Goal: Transaction & Acquisition: Purchase product/service

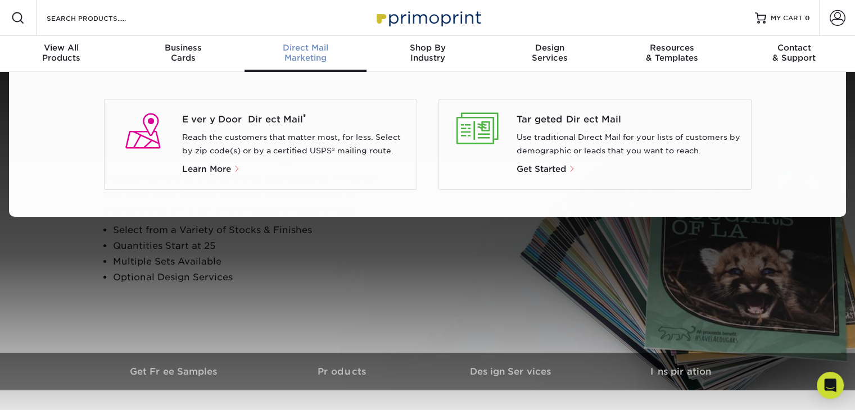
click at [307, 56] on div "Direct Mail Marketing" at bounding box center [305, 53] width 122 height 20
click at [207, 171] on span "Learn More" at bounding box center [206, 169] width 49 height 10
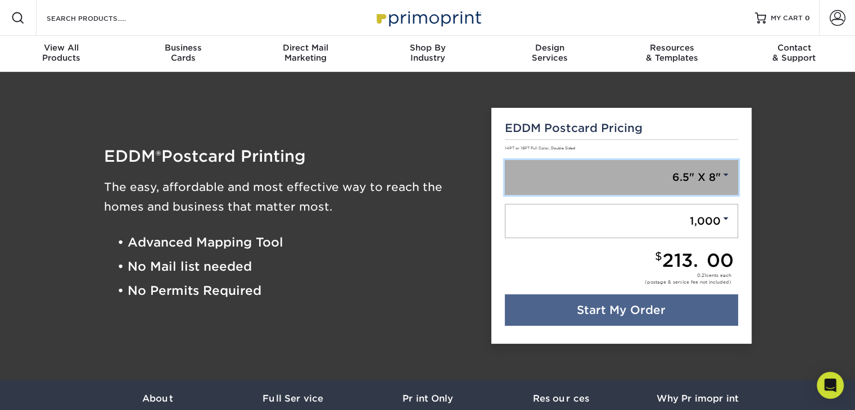
click at [565, 178] on link "6.5" X 8"" at bounding box center [620, 177] width 233 height 35
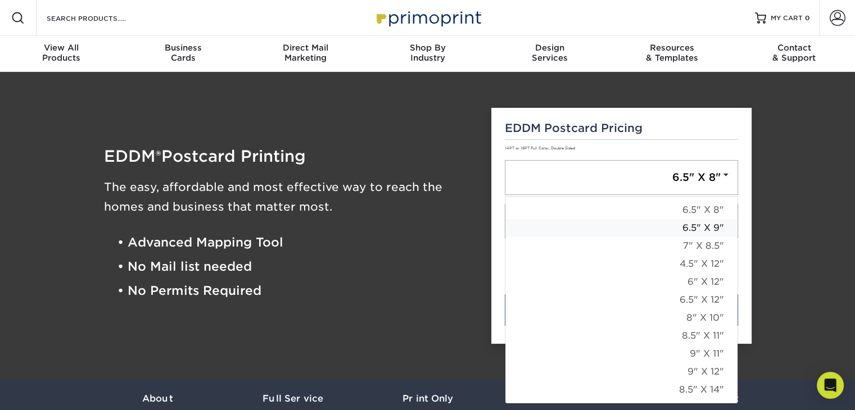
click at [591, 228] on link "6.5" X 9"" at bounding box center [621, 228] width 232 height 18
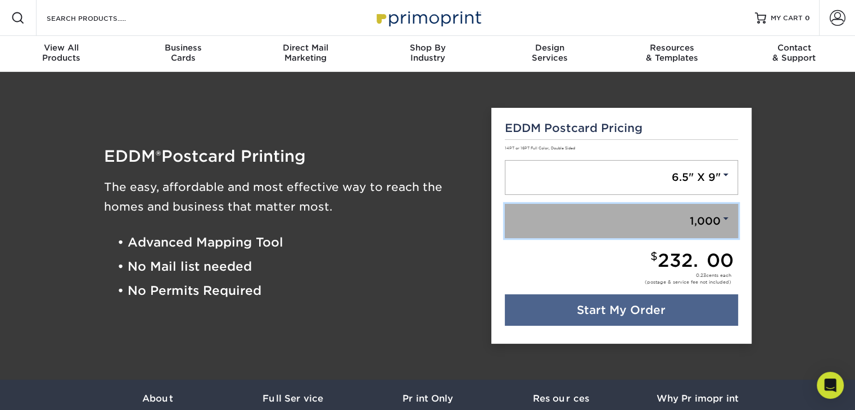
click at [722, 213] on span at bounding box center [725, 218] width 10 height 10
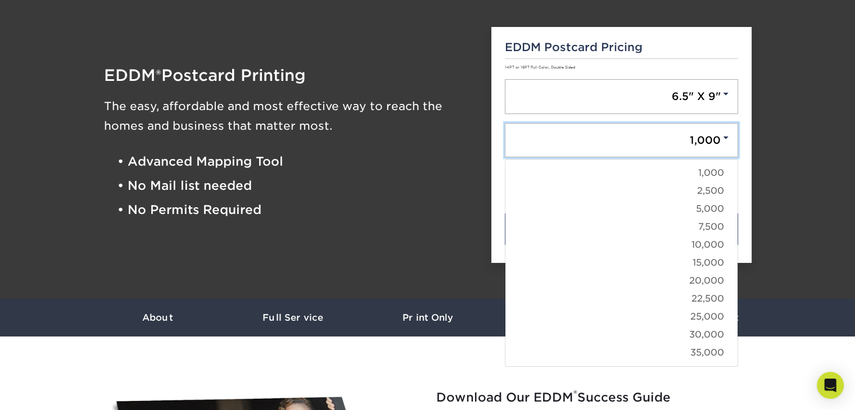
scroll to position [76, 0]
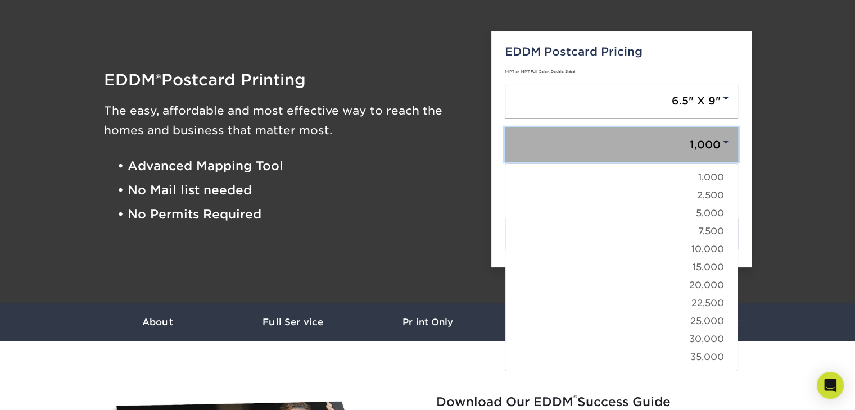
click at [667, 144] on link "1,000" at bounding box center [620, 145] width 233 height 35
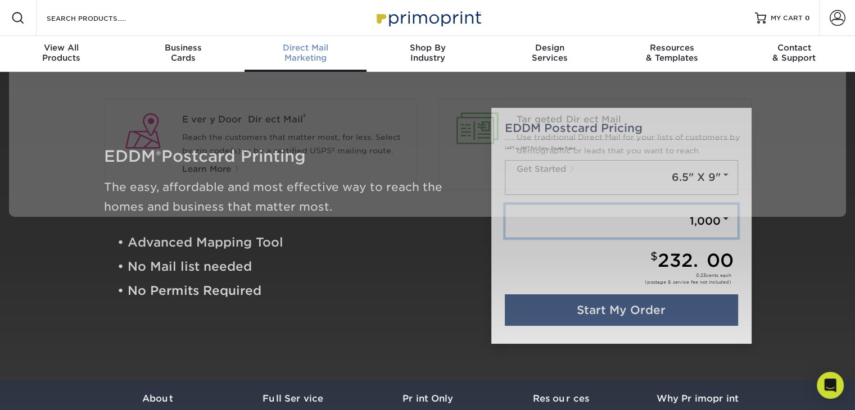
scroll to position [0, 0]
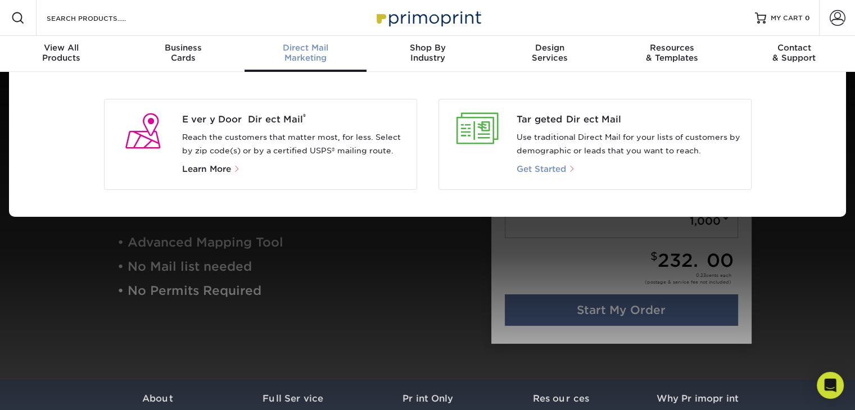
click at [551, 169] on span "Get Started" at bounding box center [540, 169] width 49 height 10
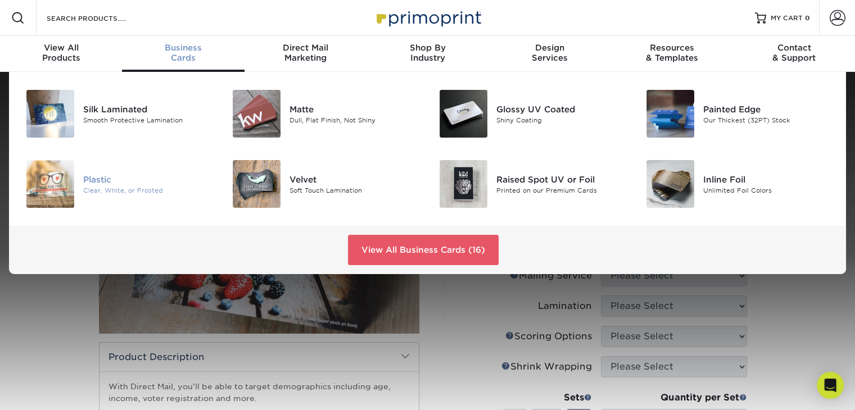
click at [105, 180] on div "Plastic" at bounding box center [147, 179] width 129 height 12
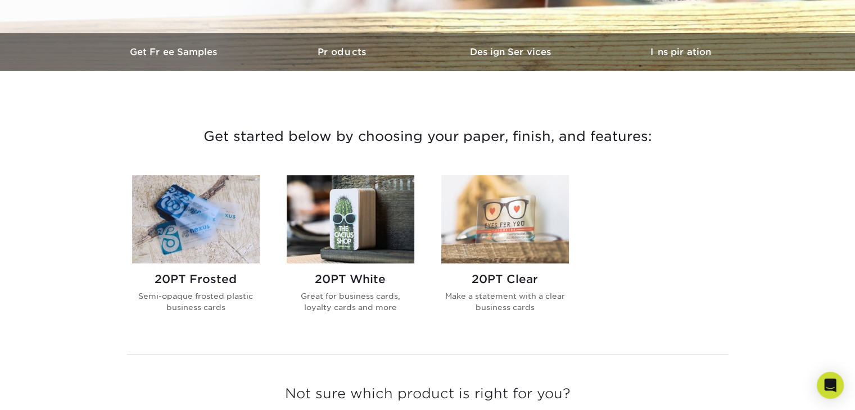
scroll to position [330, 0]
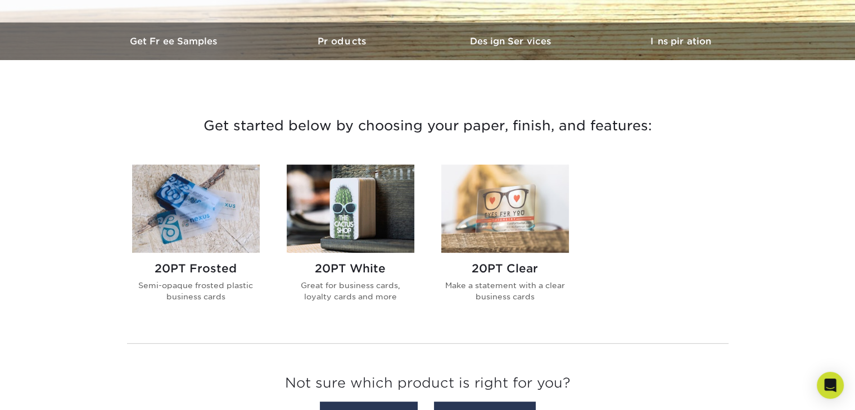
click at [513, 235] on img at bounding box center [505, 209] width 128 height 88
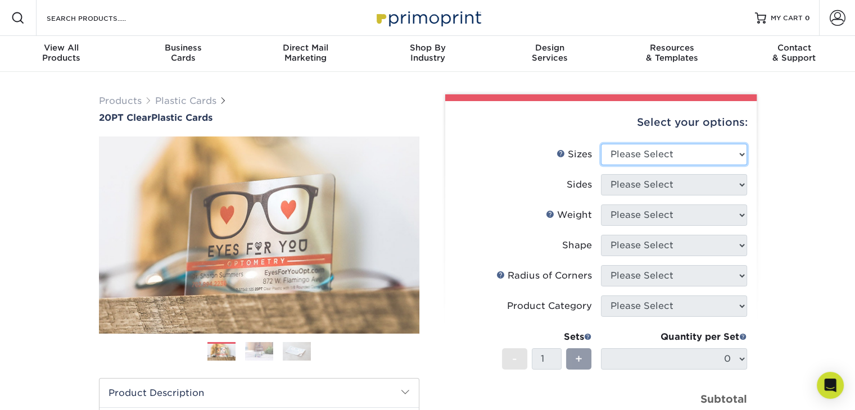
click at [688, 163] on select "Please Select 2" x 3.5" 2.12" x 3.375" 2.5" x 2.5"" at bounding box center [674, 154] width 146 height 21
select select "2.00x3.50"
click at [601, 144] on select "Please Select 2" x 3.5" 2.12" x 3.375" 2.5" x 2.5"" at bounding box center [674, 154] width 146 height 21
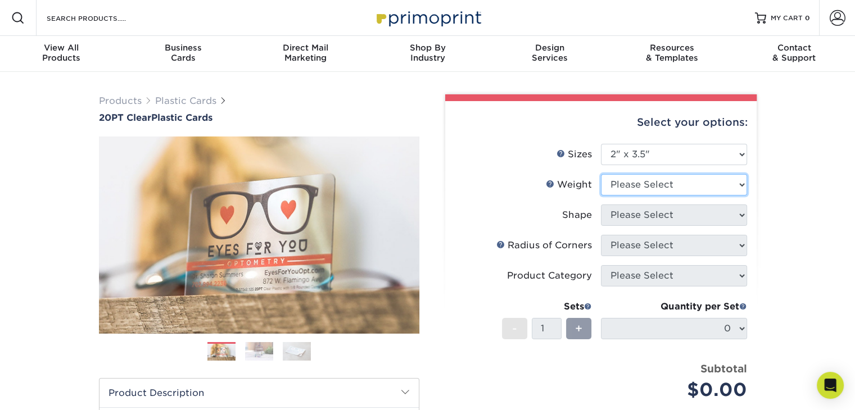
click at [672, 184] on select "Please Select 20PT Clear Plastic 20PT Clear Plastic" at bounding box center [674, 184] width 146 height 21
select select "20PT Clear Plastic"
click at [601, 174] on select "Please Select 20PT Clear Plastic 20PT Clear Plastic" at bounding box center [674, 184] width 146 height 21
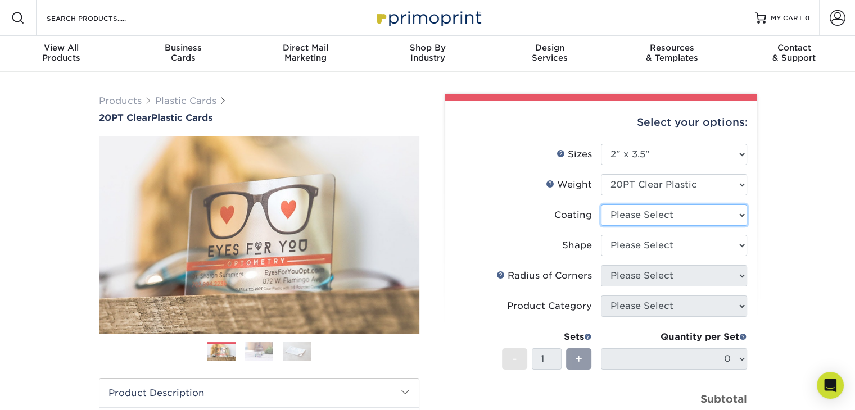
click at [670, 219] on select at bounding box center [674, 214] width 146 height 21
select select "3e7618de-abca-4bda-9f97-8b9129e913d8"
click at [601, 204] on select at bounding box center [674, 214] width 146 height 21
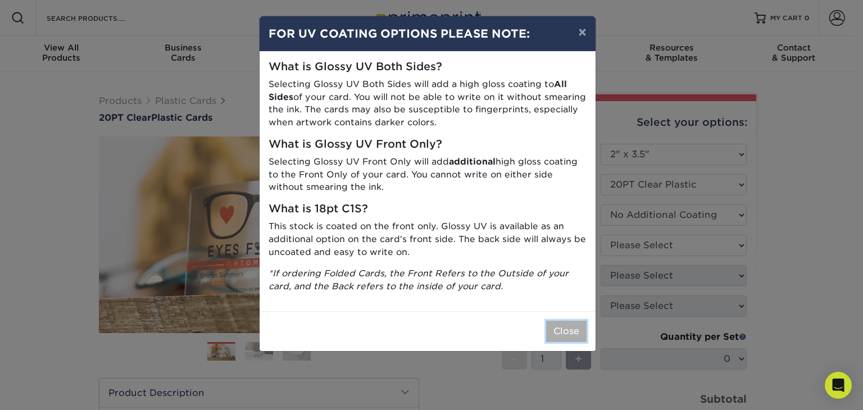
click at [562, 325] on button "Close" at bounding box center [566, 331] width 40 height 21
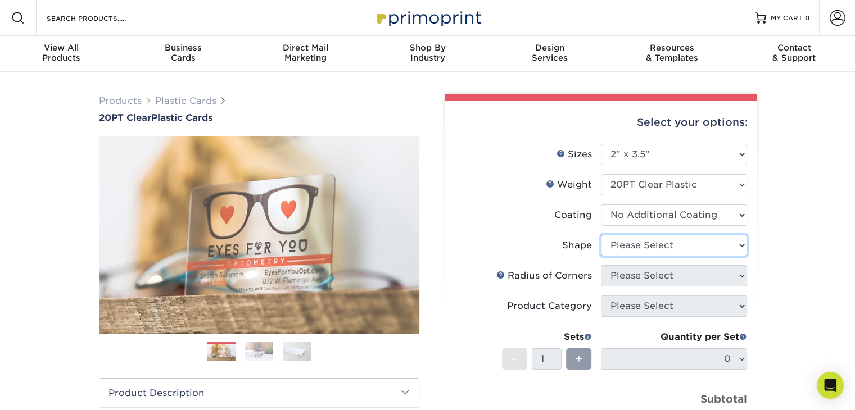
click at [645, 246] on select "Please Select Standard Oval" at bounding box center [674, 245] width 146 height 21
select select "standard"
click at [601, 235] on select "Please Select Standard Oval" at bounding box center [674, 245] width 146 height 21
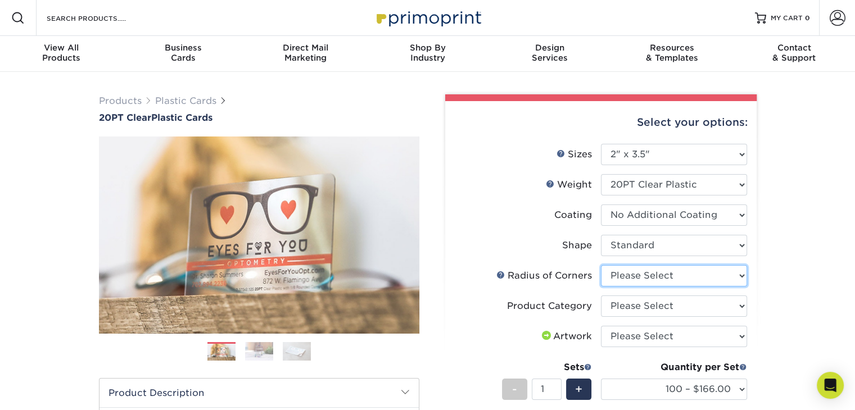
click at [684, 278] on select "Please Select Rounded 1/8" Rounded 1/4"" at bounding box center [674, 275] width 146 height 21
select select "479fbfe7-6a0c-4895-8c9a-81739b7486c9"
click at [601, 265] on select "Please Select Rounded 1/8" Rounded 1/4"" at bounding box center [674, 275] width 146 height 21
click at [701, 311] on select "Please Select Business Cards" at bounding box center [674, 306] width 146 height 21
select select "3b5148f1-0588-4f88-a218-97bcfdce65c1"
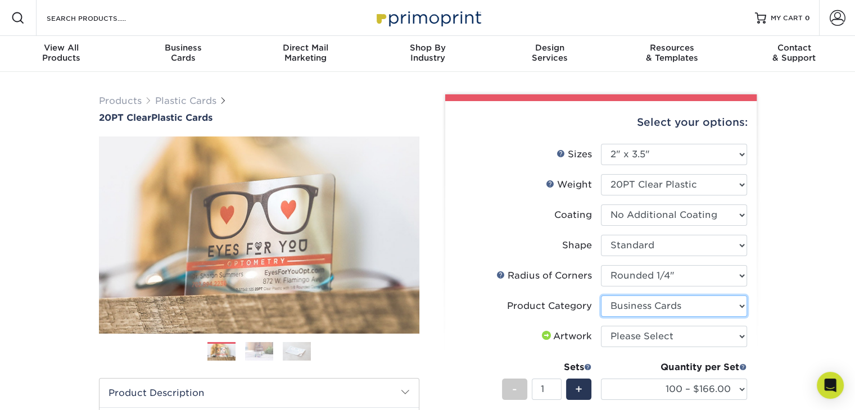
click at [601, 296] on select "Please Select Business Cards" at bounding box center [674, 306] width 146 height 21
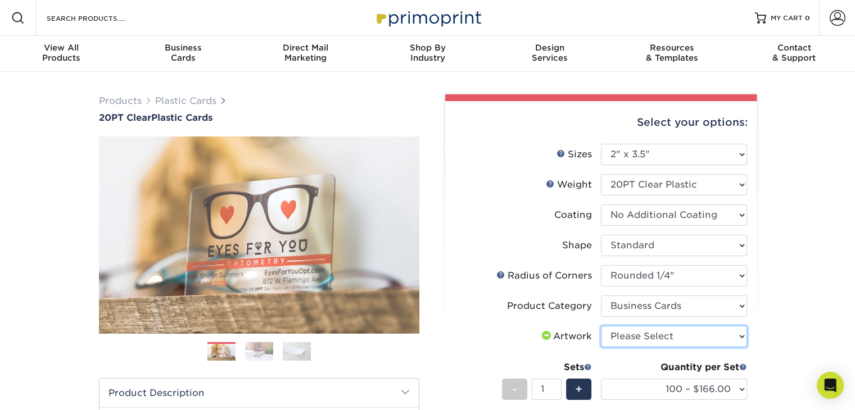
click at [672, 337] on select "Please Select I will upload files I need a design - $100" at bounding box center [674, 336] width 146 height 21
select select "upload"
click at [601, 326] on select "Please Select I will upload files I need a design - $100" at bounding box center [674, 336] width 146 height 21
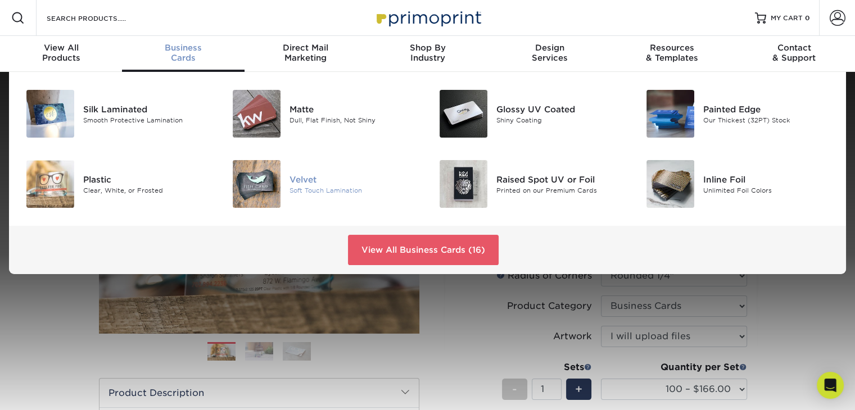
click at [287, 186] on div at bounding box center [255, 184] width 69 height 48
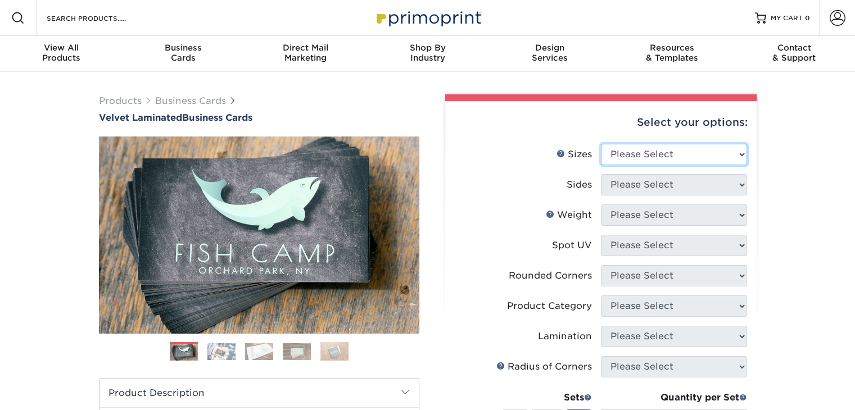
click at [661, 159] on select "Please Select 1.5" x 3.5" - Mini 1.75" x 3.5" - Mini 2" x 2" - Square 2" x 3" -…" at bounding box center [674, 154] width 146 height 21
select select "2.00x3.50"
click at [601, 144] on select "Please Select 1.5" x 3.5" - Mini 1.75" x 3.5" - Mini 2" x 2" - Square 2" x 3" -…" at bounding box center [674, 154] width 146 height 21
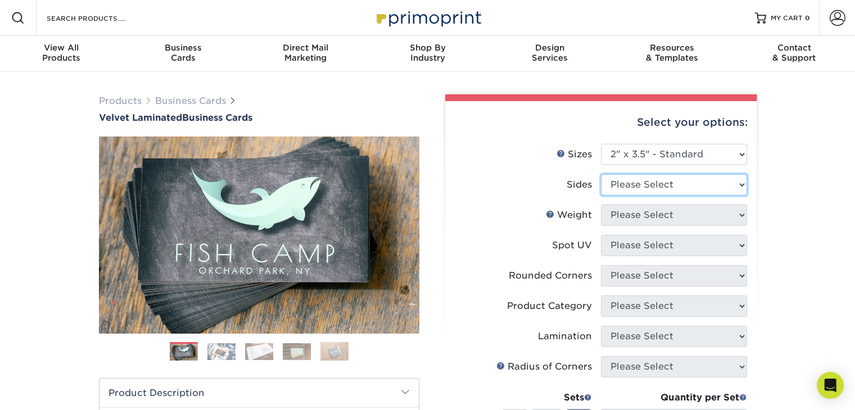
click at [674, 183] on select "Please Select Print Both Sides Print Front Only" at bounding box center [674, 184] width 146 height 21
select select "13abbda7-1d64-4f25-8bb2-c179b224825d"
click at [601, 174] on select "Please Select Print Both Sides Print Front Only" at bounding box center [674, 184] width 146 height 21
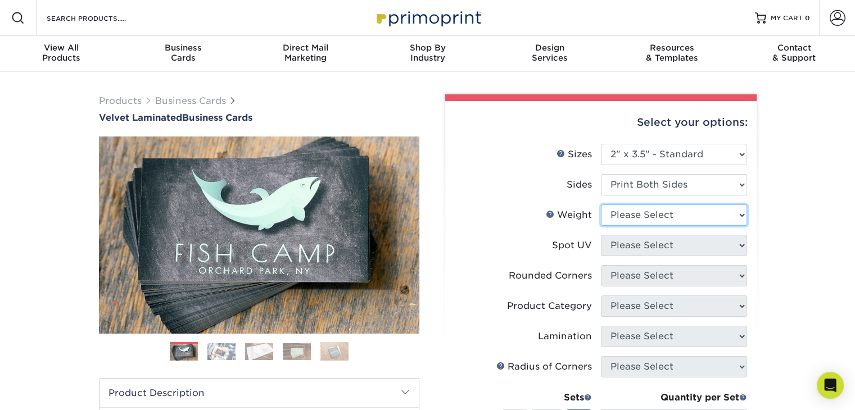
click at [670, 219] on select "Please Select 16PT" at bounding box center [674, 214] width 146 height 21
select select "16PT"
click at [601, 204] on select "Please Select 16PT" at bounding box center [674, 214] width 146 height 21
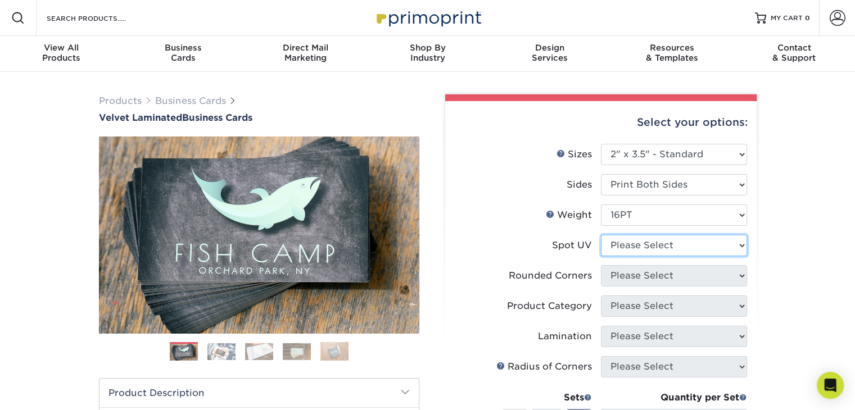
click at [679, 248] on select "Please Select No Spot UV Front and Back (Both Sides) Front Only Back Only" at bounding box center [674, 245] width 146 height 21
select select "3"
click at [601, 235] on select "Please Select No Spot UV Front and Back (Both Sides) Front Only Back Only" at bounding box center [674, 245] width 146 height 21
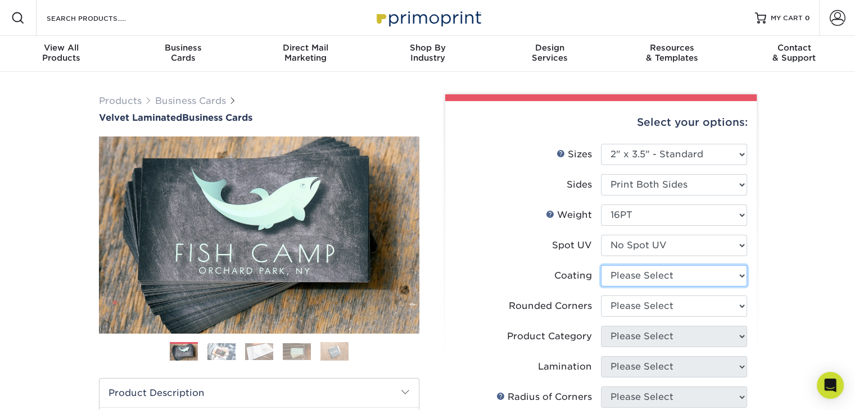
click at [671, 277] on select at bounding box center [674, 275] width 146 height 21
select select "3e7618de-abca-4bda-9f97-8b9129e913d8"
click at [601, 265] on select at bounding box center [674, 275] width 146 height 21
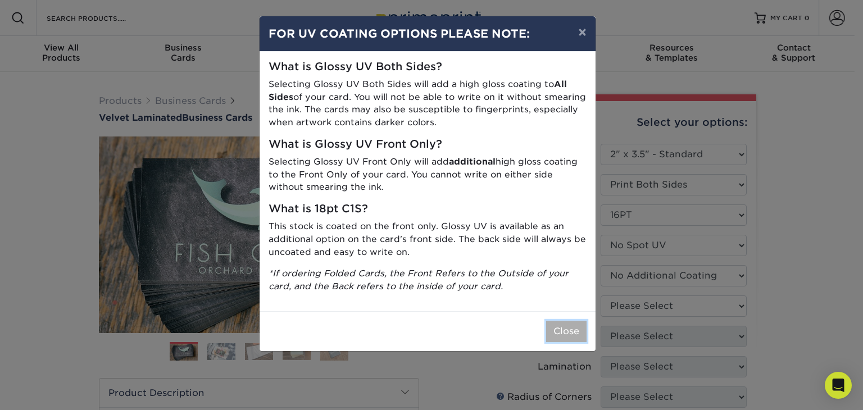
click at [557, 331] on button "Close" at bounding box center [566, 331] width 40 height 21
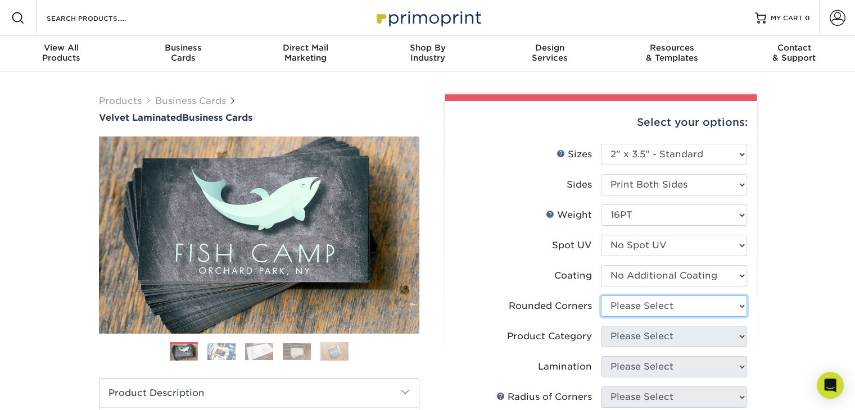
click at [667, 312] on select "Please Select Yes - Round 2 Corners Yes - Round 4 Corners No" at bounding box center [674, 306] width 146 height 21
select select "7672df9e-0e0a-464d-8e1f-920c575e4da3"
click at [601, 296] on select "Please Select Yes - Round 2 Corners Yes - Round 4 Corners No" at bounding box center [674, 306] width 146 height 21
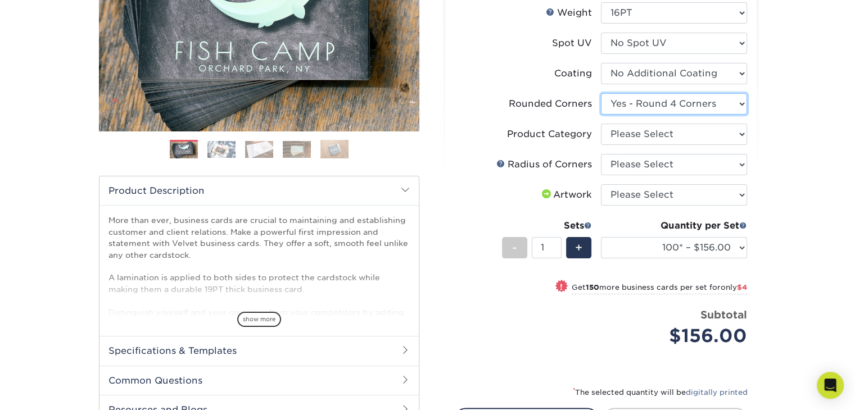
scroll to position [204, 0]
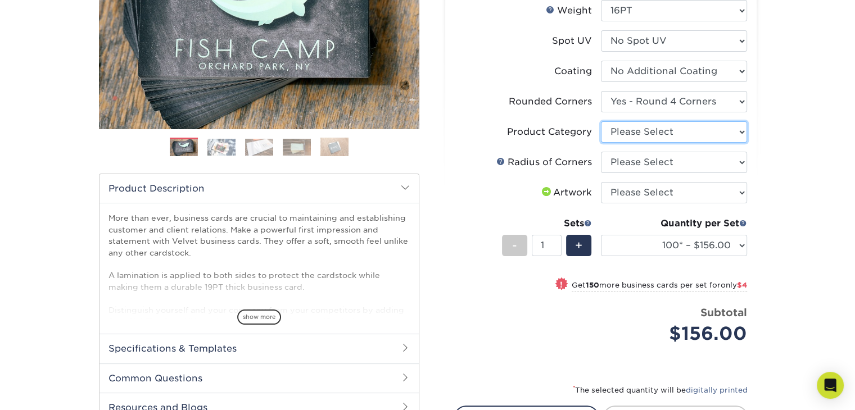
click at [708, 126] on select "Please Select Business Cards" at bounding box center [674, 131] width 146 height 21
select select "3b5148f1-0588-4f88-a218-97bcfdce65c1"
click at [601, 121] on select "Please Select Business Cards" at bounding box center [674, 131] width 146 height 21
click at [680, 167] on select "Please Select Rounded 1/8" Rounded 1/4"" at bounding box center [674, 162] width 146 height 21
select select "479fbfe7-6a0c-4895-8c9a-81739b7486c9"
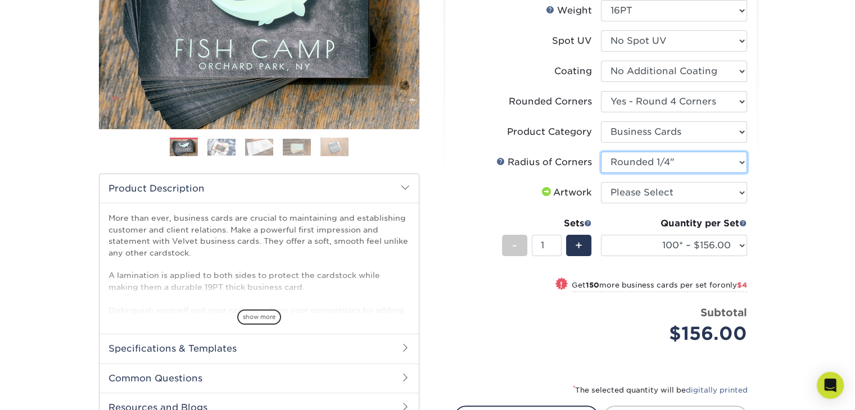
click at [601, 152] on select "Please Select Rounded 1/8" Rounded 1/4"" at bounding box center [674, 162] width 146 height 21
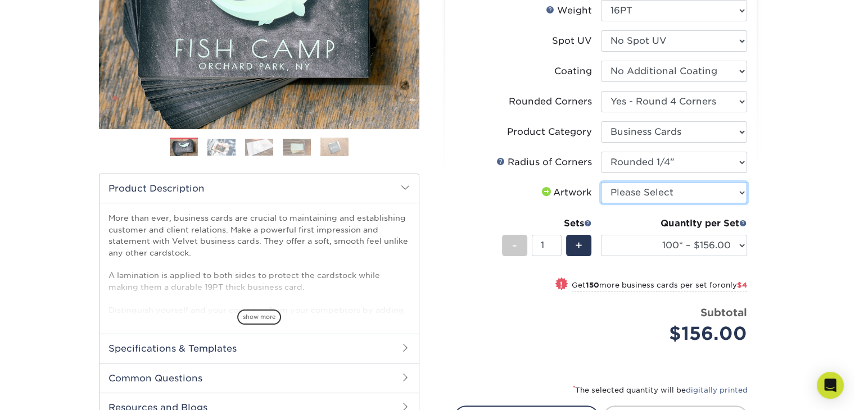
click at [679, 201] on select "Please Select I will upload files I need a design - $100" at bounding box center [674, 192] width 146 height 21
select select "upload"
click at [601, 182] on select "Please Select I will upload files I need a design - $100" at bounding box center [674, 192] width 146 height 21
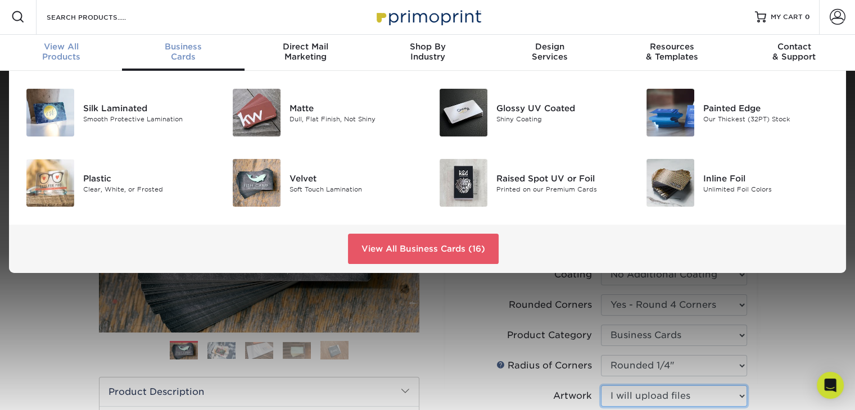
scroll to position [2, 0]
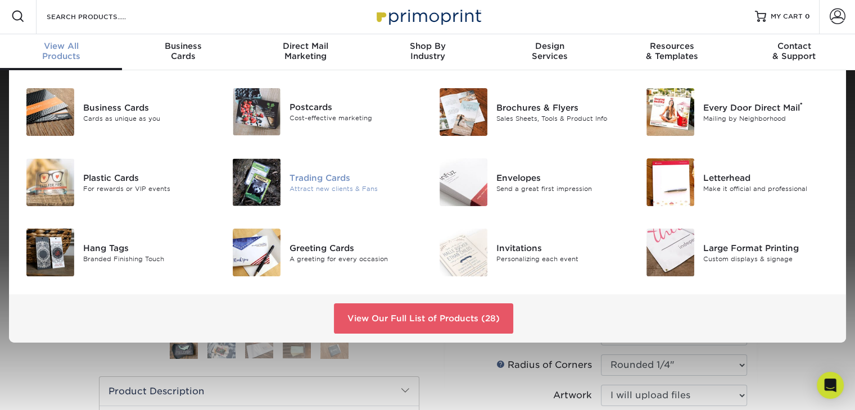
click at [301, 172] on div "Trading Cards" at bounding box center [353, 177] width 129 height 12
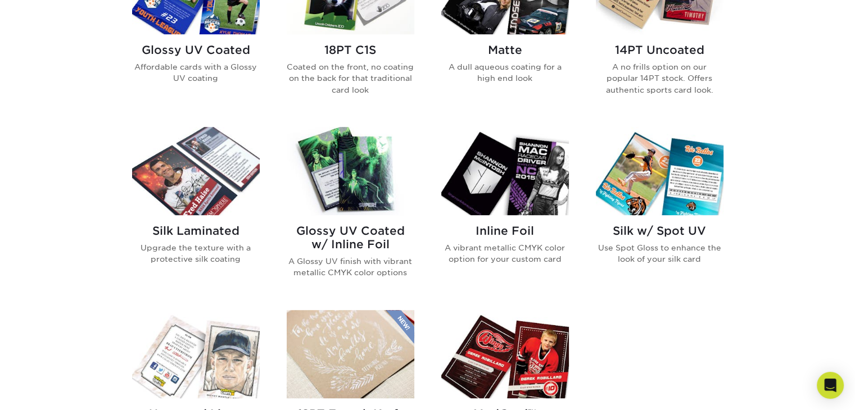
scroll to position [621, 0]
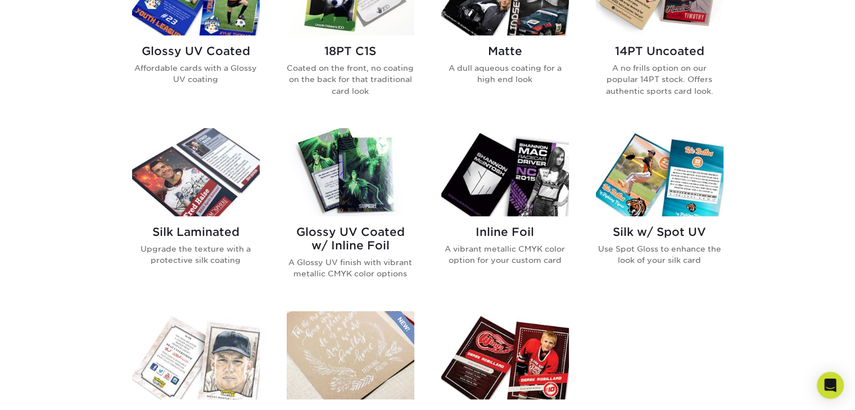
click at [213, 168] on img at bounding box center [196, 172] width 128 height 88
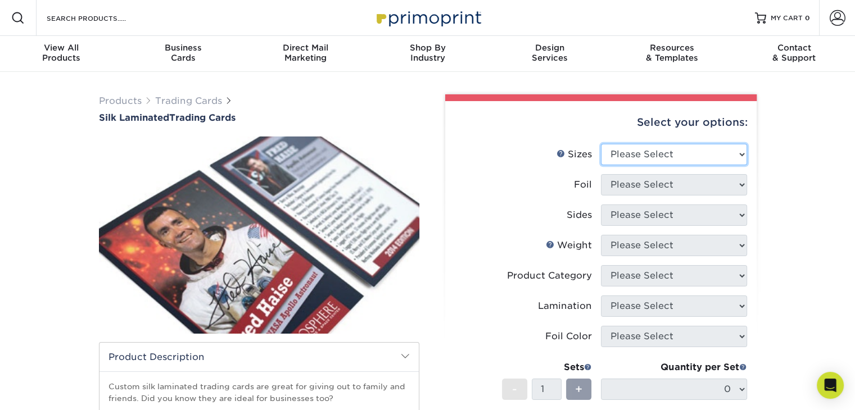
click at [708, 158] on select "Please Select 2.5" x 3.5"" at bounding box center [674, 154] width 146 height 21
select select "2.50x3.50"
click at [601, 144] on select "Please Select 2.5" x 3.5"" at bounding box center [674, 154] width 146 height 21
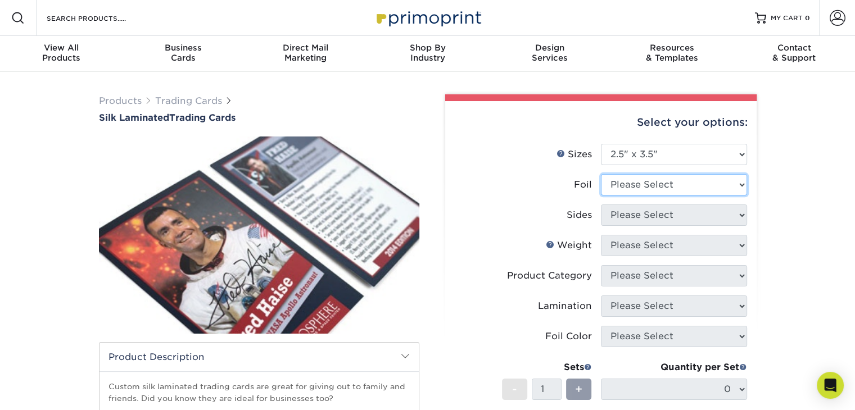
click at [675, 184] on select "Please Select No Yes" at bounding box center [674, 184] width 146 height 21
select select "0"
click at [601, 174] on select "Please Select No Yes" at bounding box center [674, 184] width 146 height 21
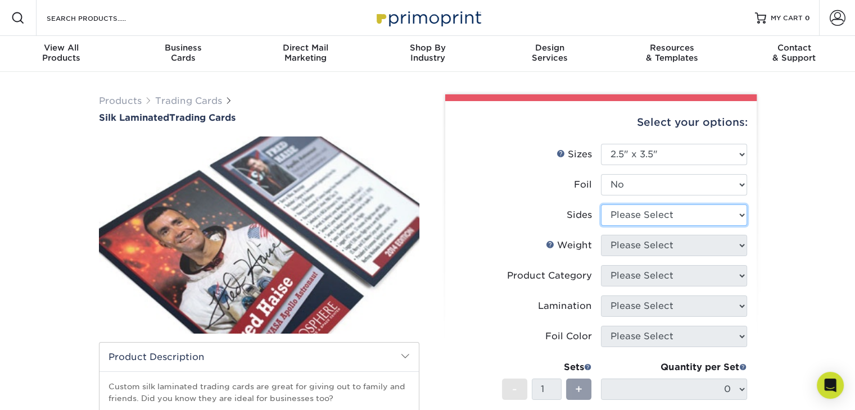
click at [644, 213] on select "Please Select Print Both Sides Print Front Only" at bounding box center [674, 214] width 146 height 21
select select "13abbda7-1d64-4f25-8bb2-c179b224825d"
click at [601, 204] on select "Please Select Print Both Sides Print Front Only" at bounding box center [674, 214] width 146 height 21
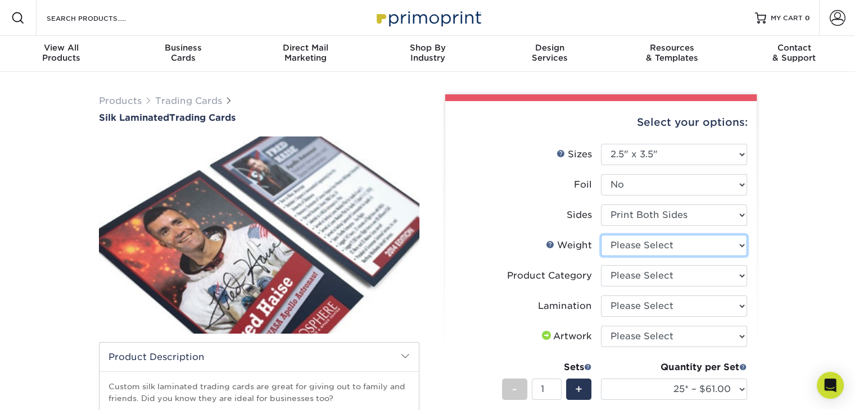
click at [657, 245] on select "Please Select 16PT" at bounding box center [674, 245] width 146 height 21
select select "16PT"
click at [601, 235] on select "Please Select 16PT" at bounding box center [674, 245] width 146 height 21
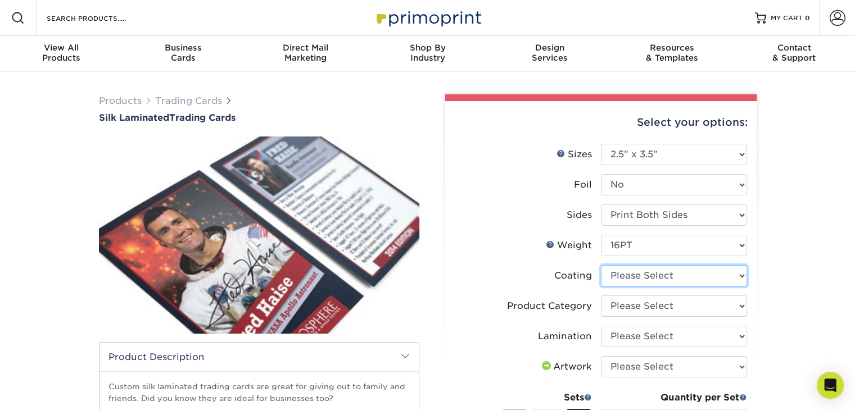
click at [694, 278] on select at bounding box center [674, 275] width 146 height 21
select select "3e7618de-abca-4bda-9f97-8b9129e913d8"
click at [601, 265] on select at bounding box center [674, 275] width 146 height 21
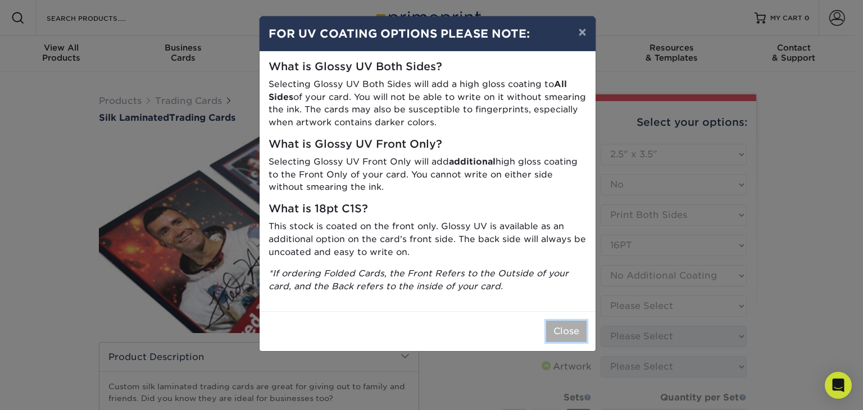
click at [570, 335] on button "Close" at bounding box center [566, 331] width 40 height 21
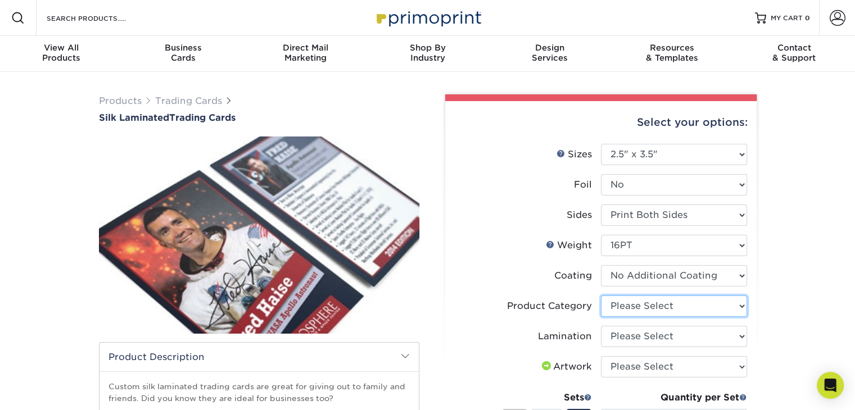
click at [692, 307] on select "Please Select Trading Cards" at bounding box center [674, 306] width 146 height 21
select select "c2f9bce9-36c2-409d-b101-c29d9d031e18"
click at [601, 296] on select "Please Select Trading Cards" at bounding box center [674, 306] width 146 height 21
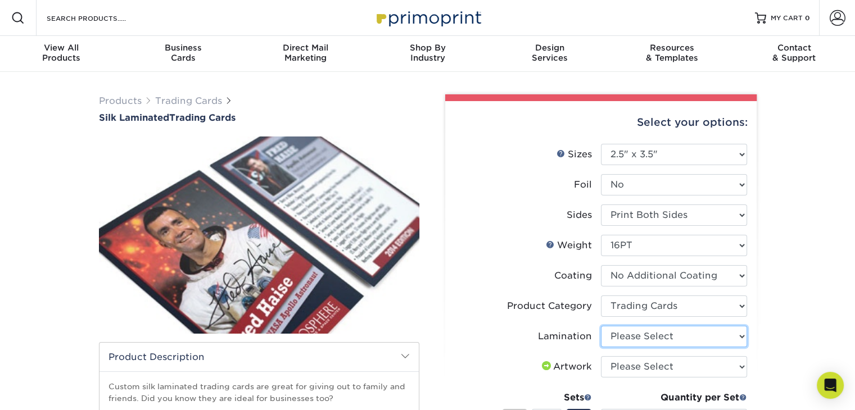
click at [660, 339] on select "Please Select Silk" at bounding box center [674, 336] width 146 height 21
select select "ccacb42f-45f7-42d3-bbd3-7c8421cf37f0"
click at [601, 326] on select "Please Select Silk" at bounding box center [674, 336] width 146 height 21
click at [642, 367] on select "Please Select I will upload files I need a design - $100" at bounding box center [674, 366] width 146 height 21
select select "upload"
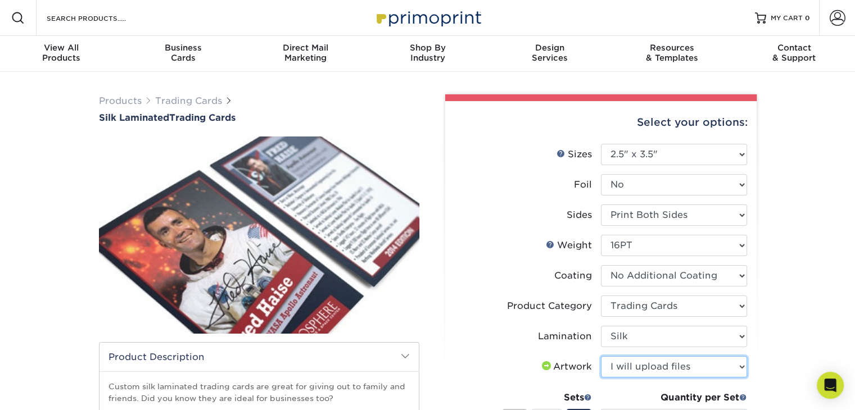
click at [601, 356] on select "Please Select I will upload files I need a design - $100" at bounding box center [674, 366] width 146 height 21
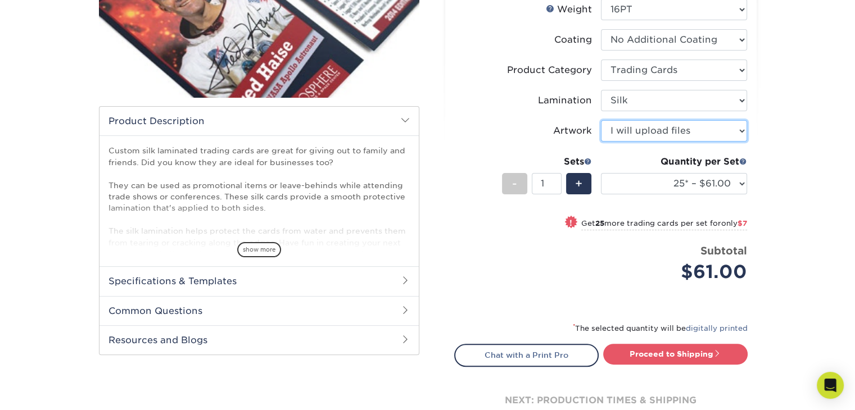
scroll to position [242, 0]
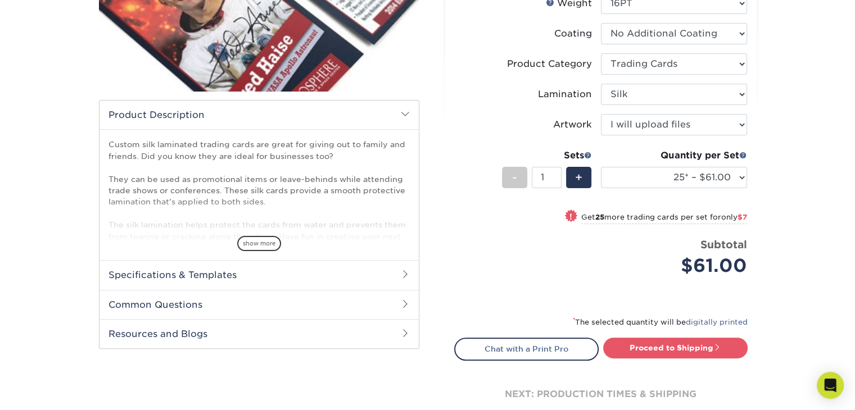
click at [380, 308] on h2 "Common Questions" at bounding box center [258, 304] width 319 height 29
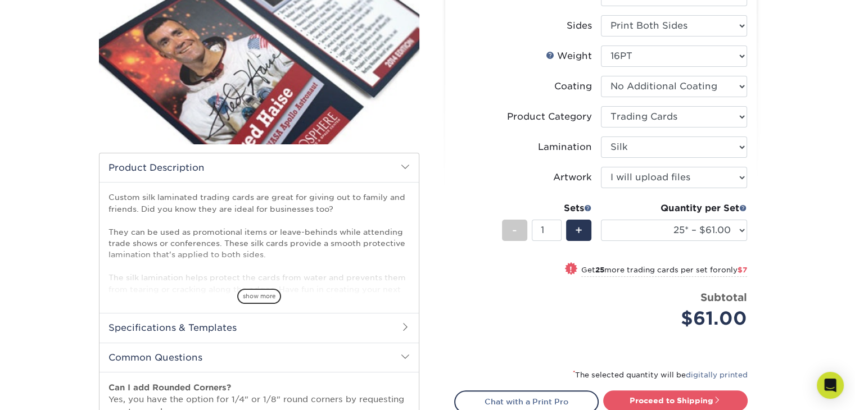
scroll to position [195, 0]
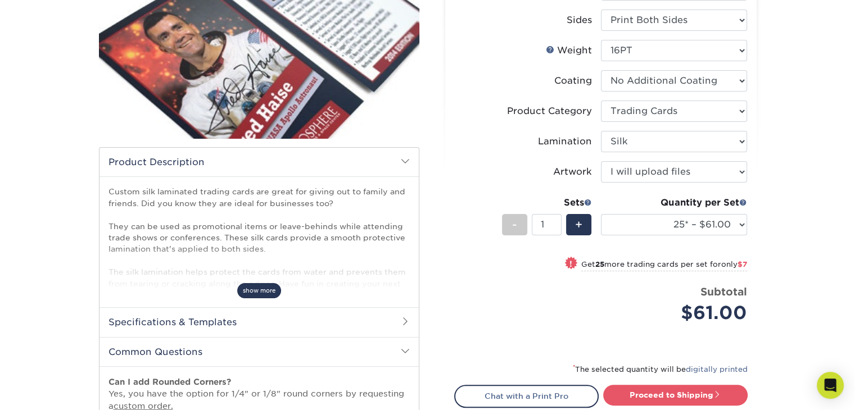
click at [258, 285] on span "show more" at bounding box center [259, 290] width 44 height 15
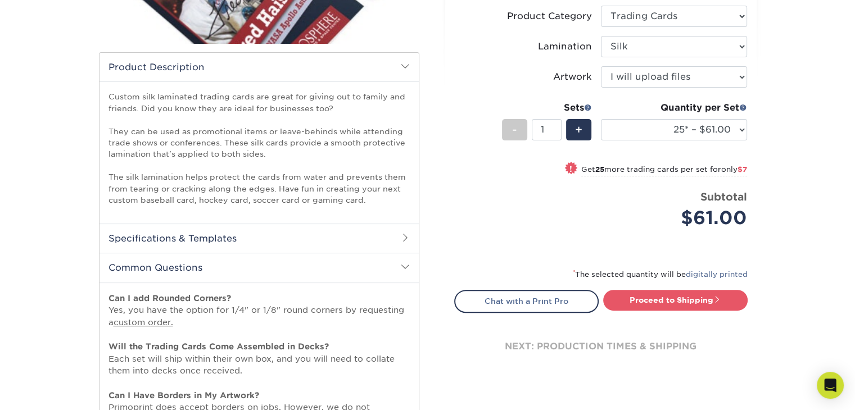
scroll to position [292, 0]
